Goal: Use online tool/utility: Use online tool/utility

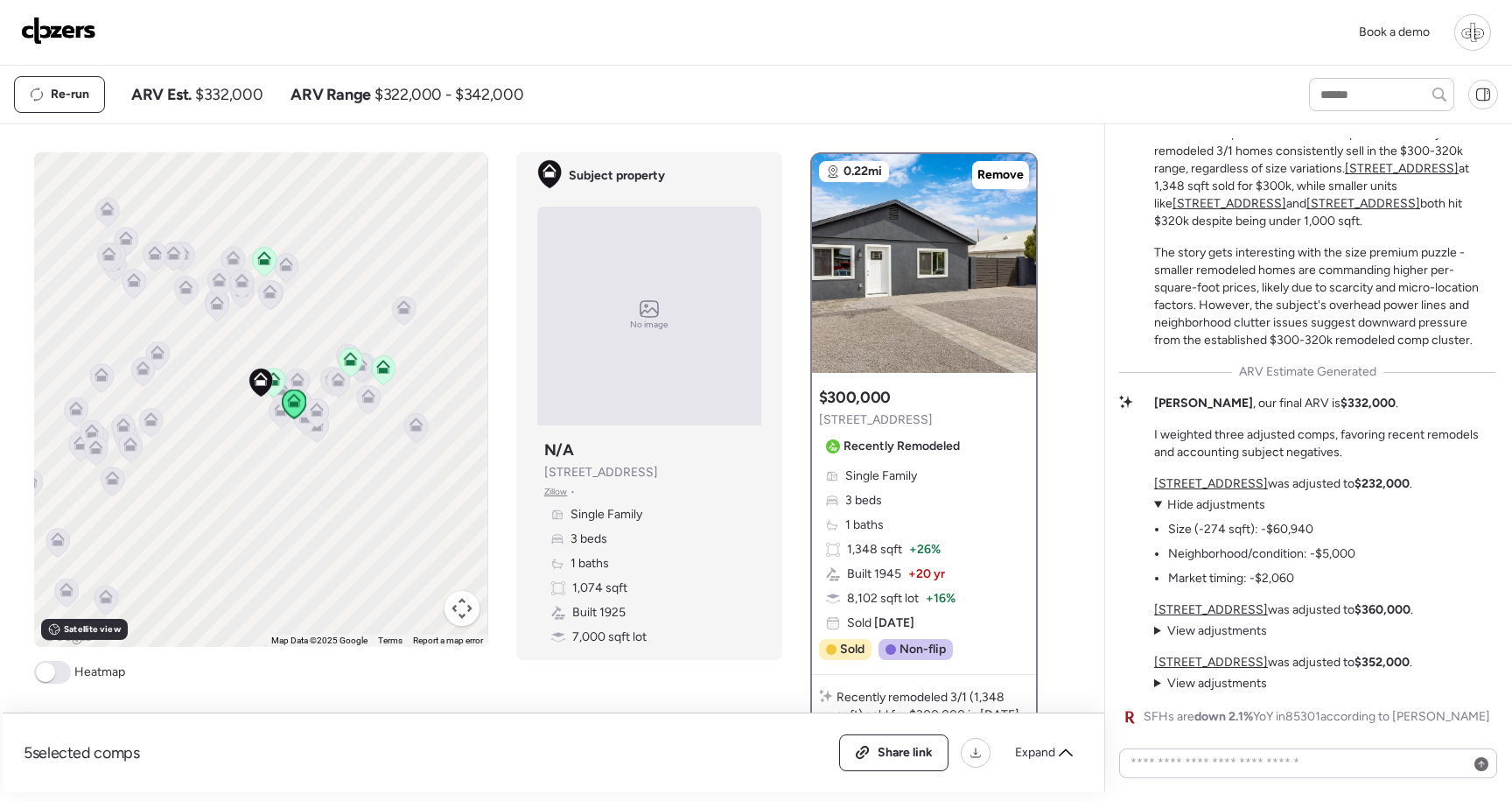
click at [1477, 32] on div at bounding box center [1473, 33] width 36 height 36
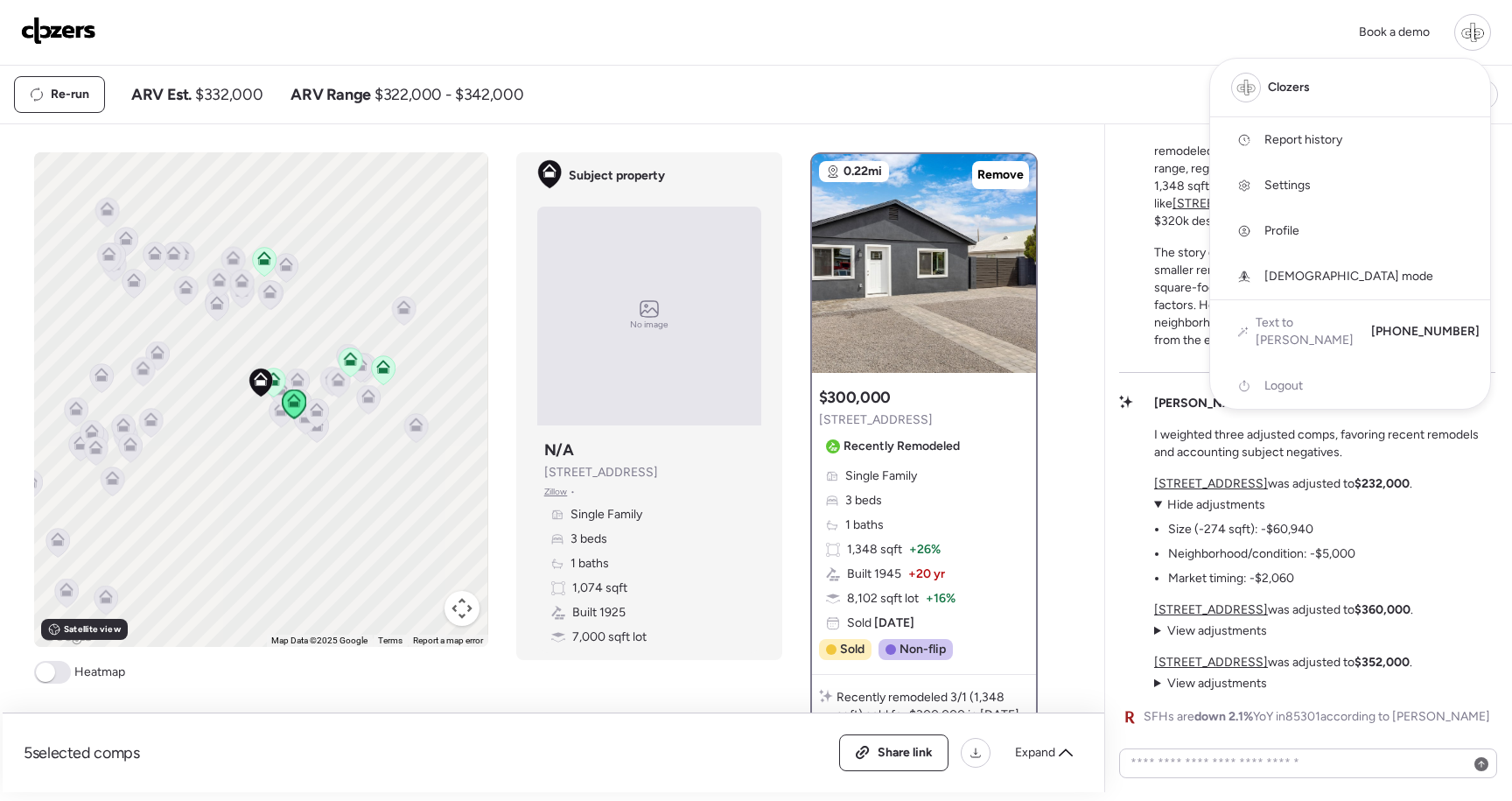
click at [1145, 312] on div at bounding box center [756, 351] width 1512 height 801
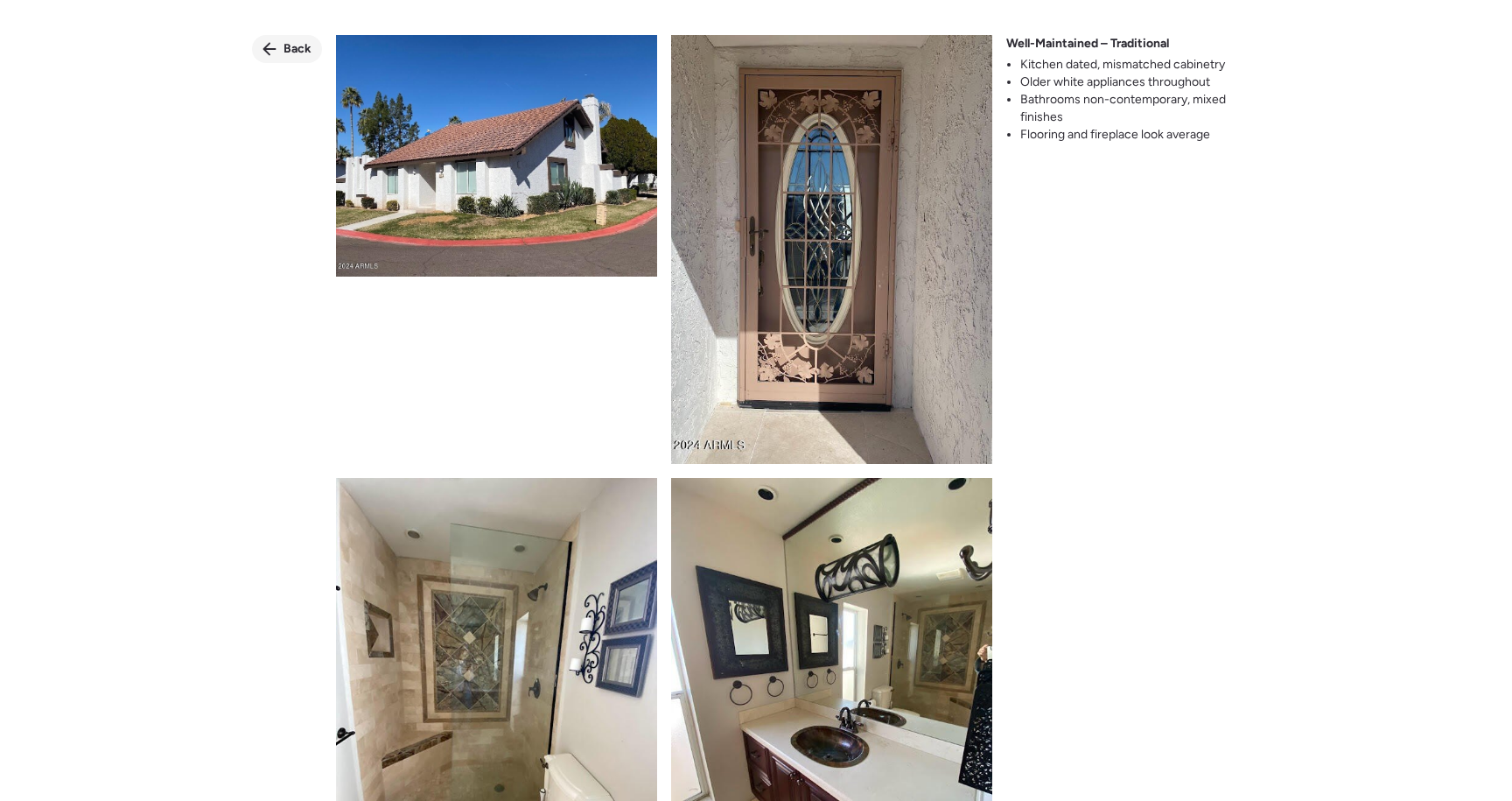
click at [298, 42] on span "Back" at bounding box center [297, 49] width 28 height 17
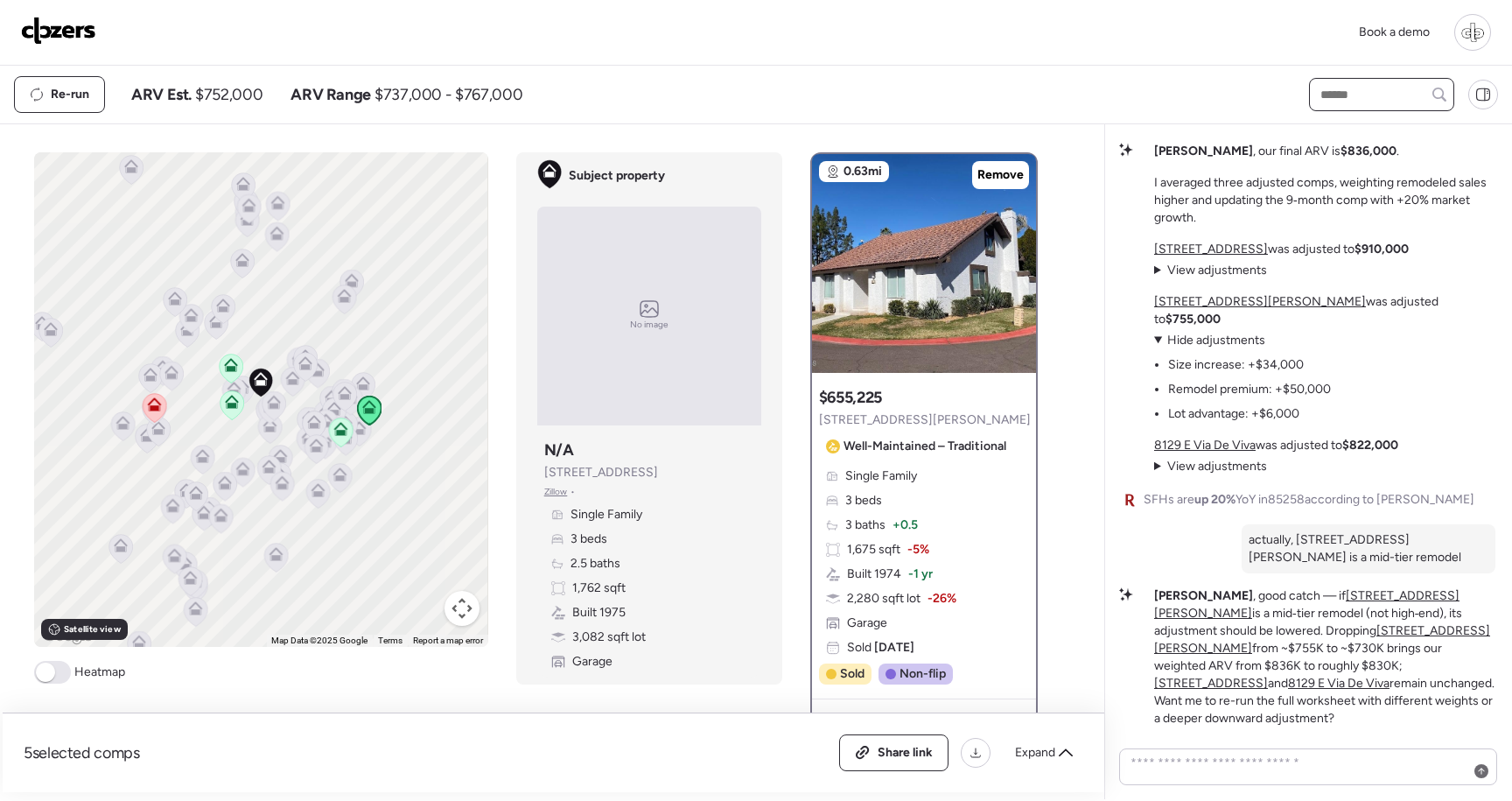
click at [1352, 97] on input "text" at bounding box center [1381, 95] width 129 height 25
click at [1099, 104] on div "Re-run ARV Est. $752,000 ARV Range $737,000 - $767,000" at bounding box center [646, 95] width 1264 height 36
click at [1485, 89] on icon at bounding box center [1485, 94] width 0 height 12
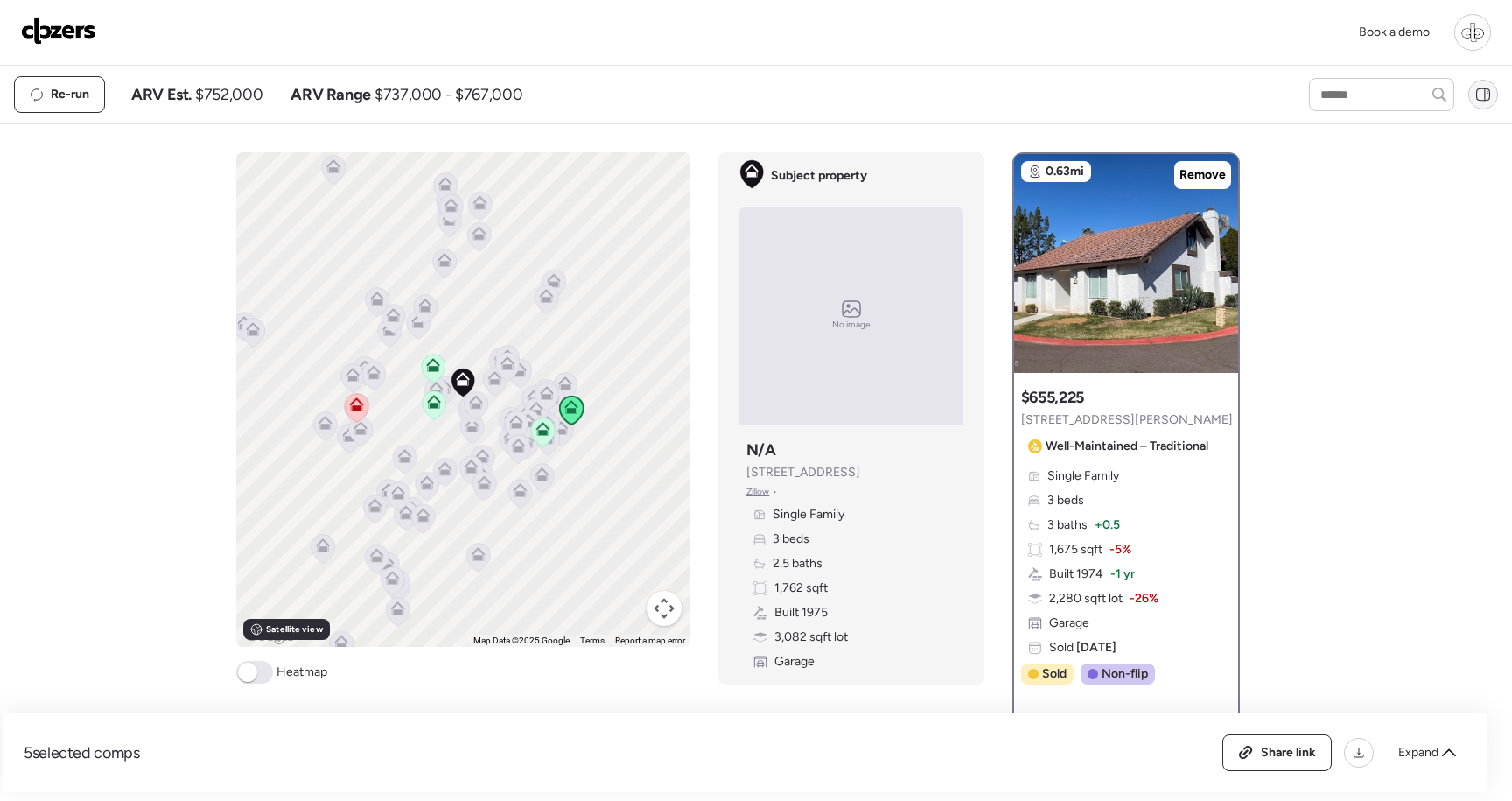
click at [1485, 89] on icon at bounding box center [1485, 94] width 0 height 12
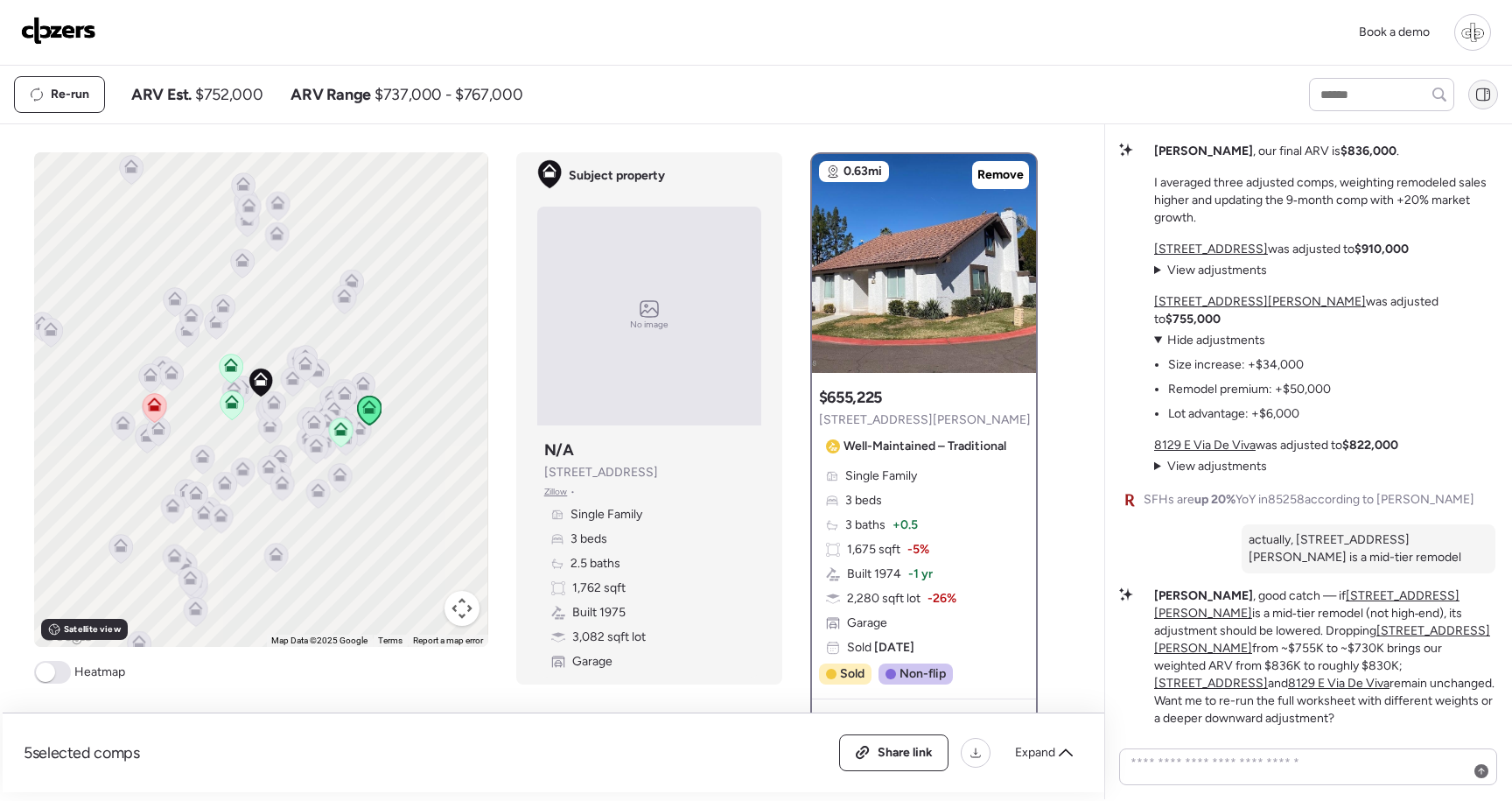
click at [1485, 89] on icon at bounding box center [1485, 94] width 0 height 12
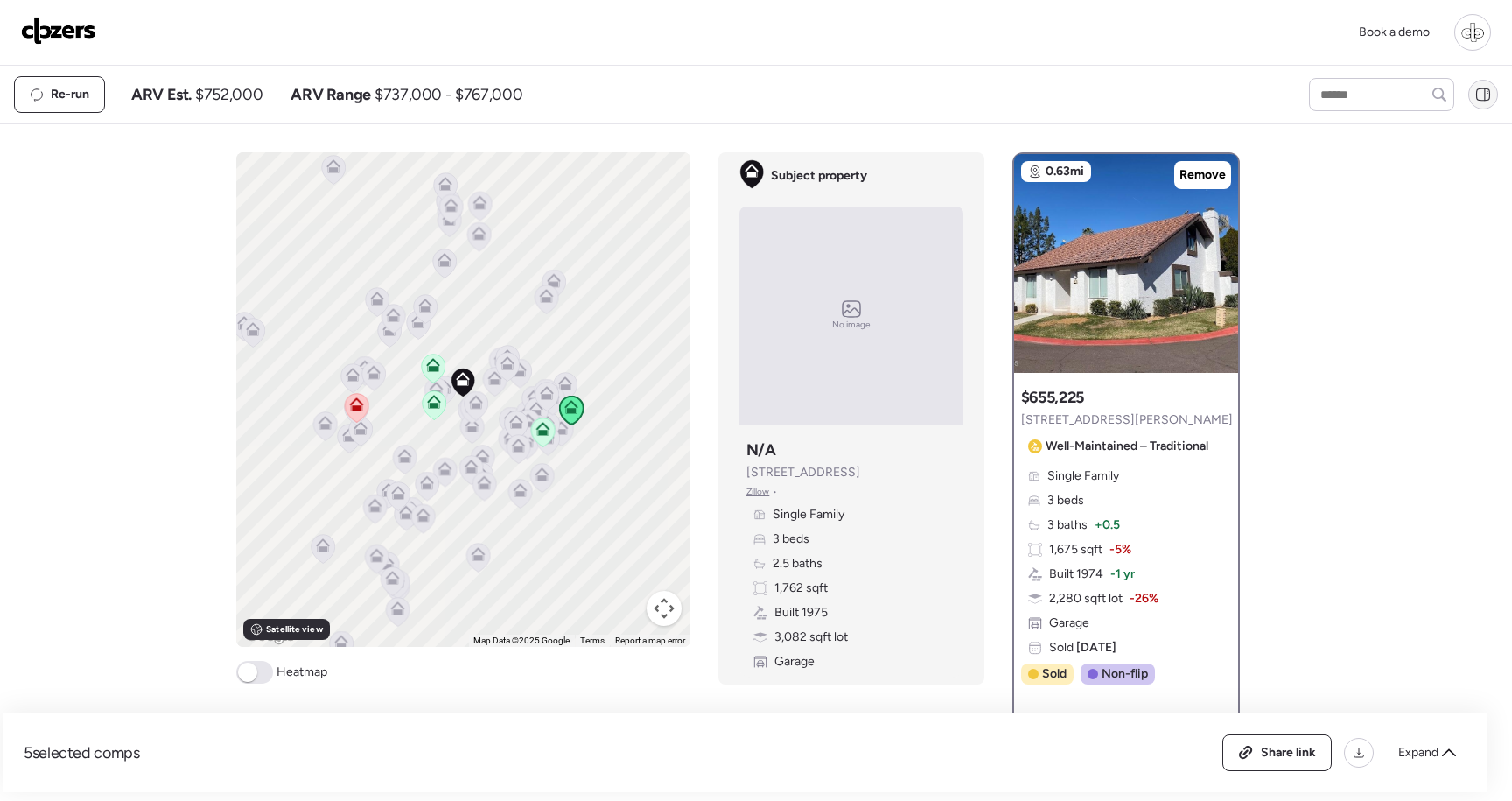
click at [1485, 89] on icon at bounding box center [1485, 94] width 0 height 12
